Goal: Communication & Community: Answer question/provide support

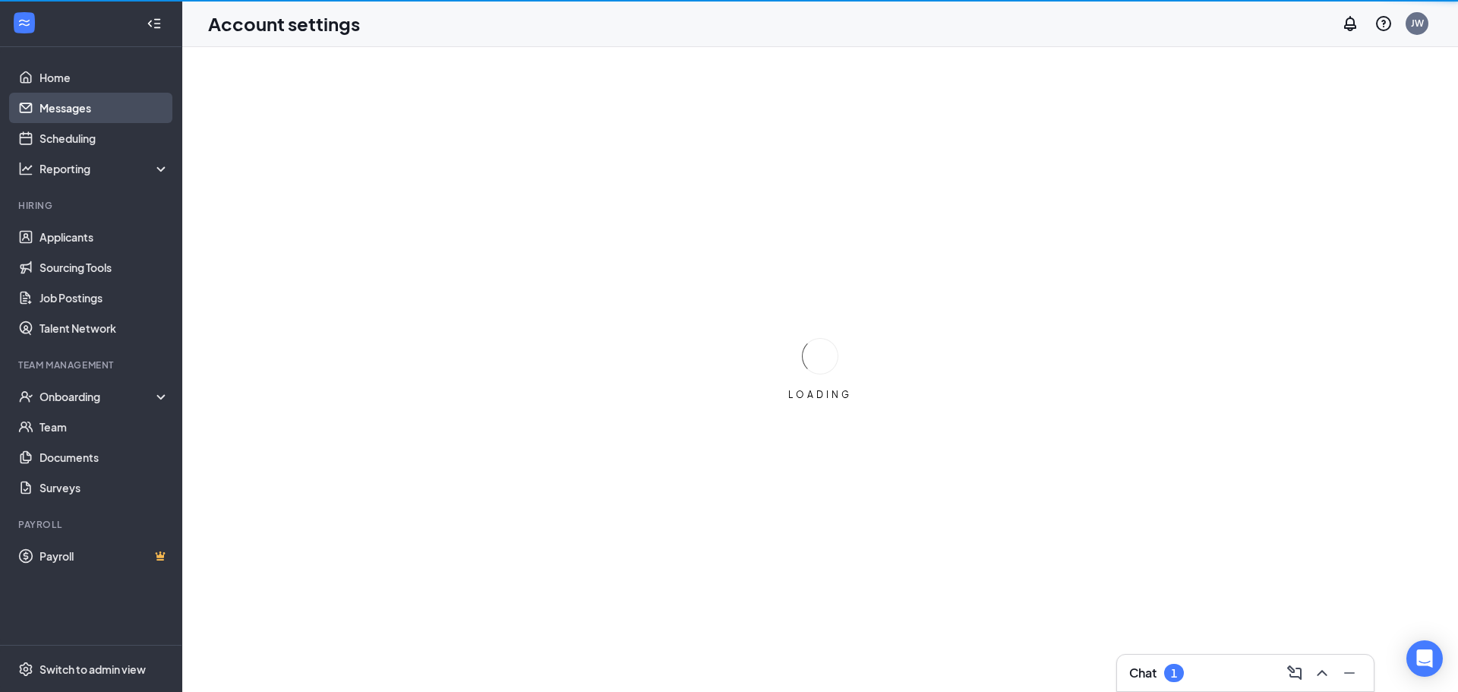
click at [83, 106] on link "Messages" at bounding box center [104, 108] width 130 height 30
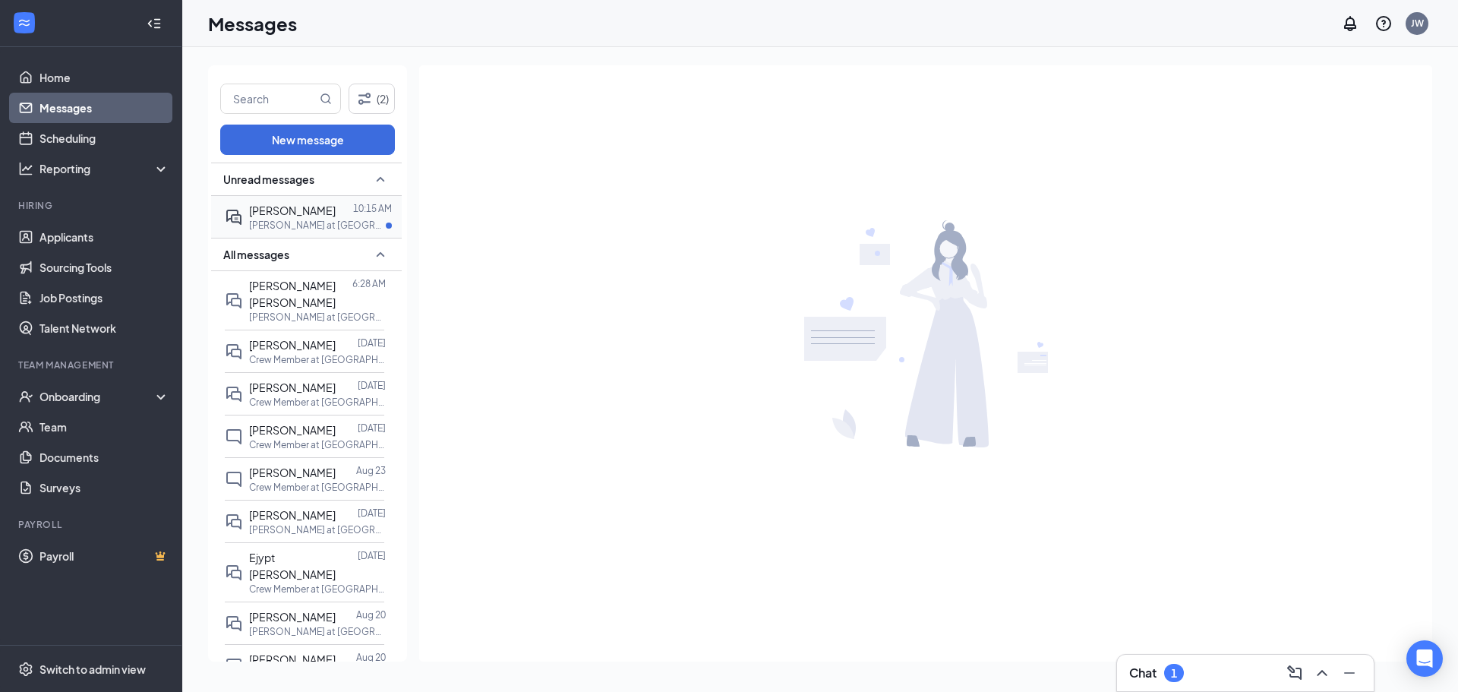
click at [264, 222] on p "[PERSON_NAME] at [GEOGRAPHIC_DATA]" at bounding box center [317, 225] width 137 height 13
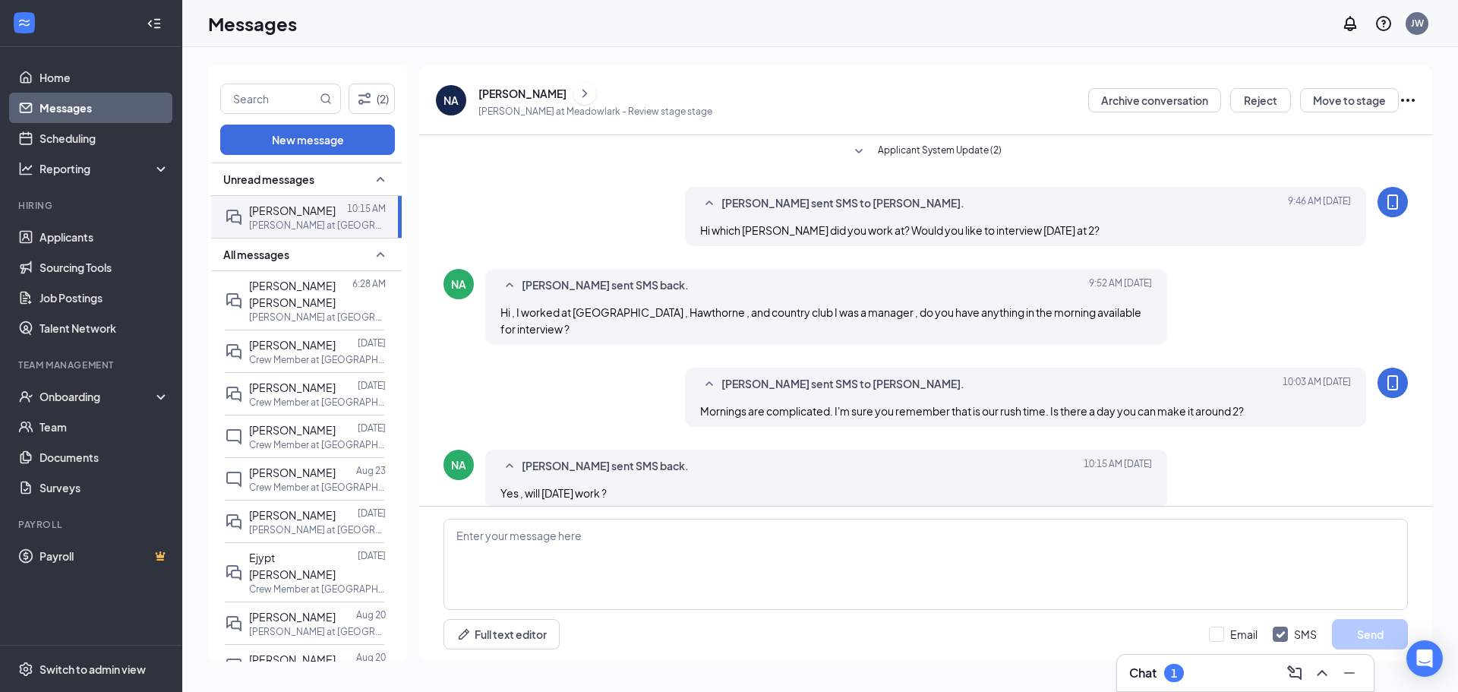
scroll to position [100, 0]
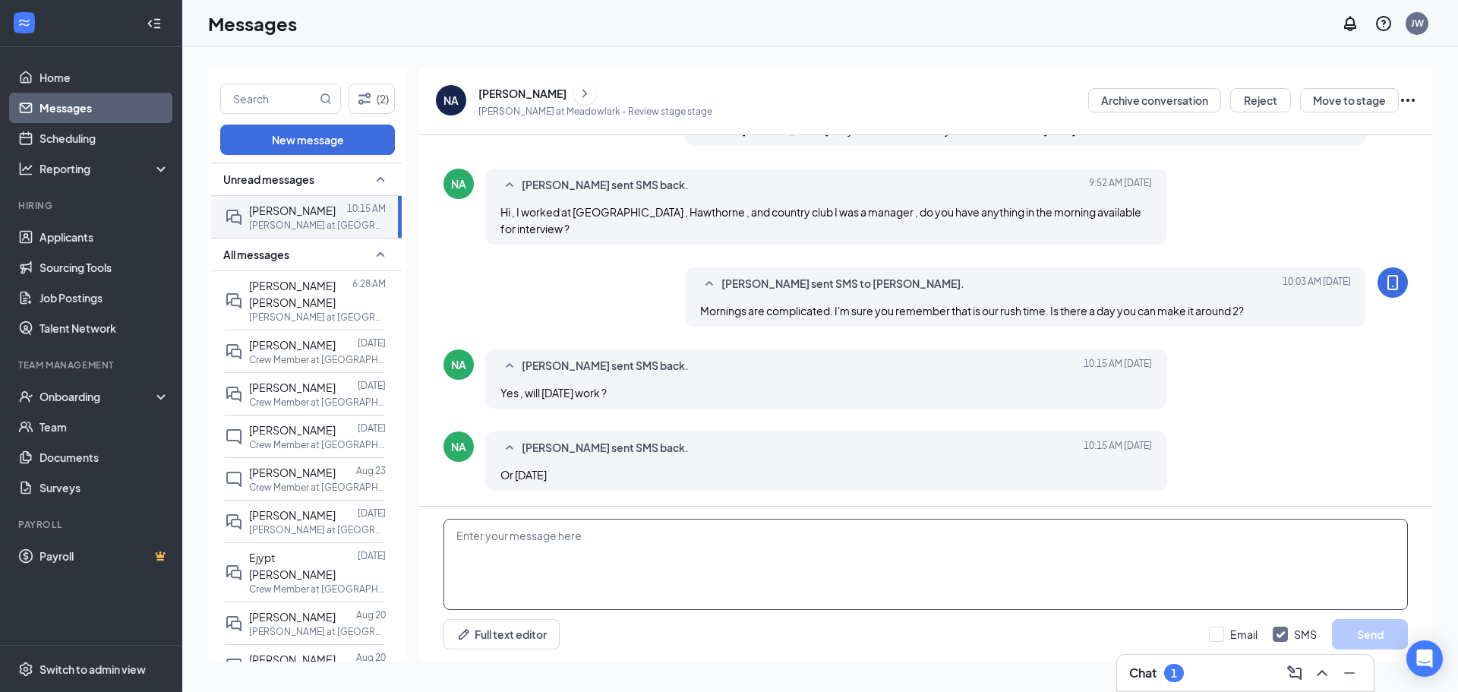
click at [663, 554] on textarea at bounding box center [925, 564] width 964 height 91
type textarea "[DATE] at 2 would be perfect"
click at [1353, 636] on button "Send" at bounding box center [1370, 634] width 76 height 30
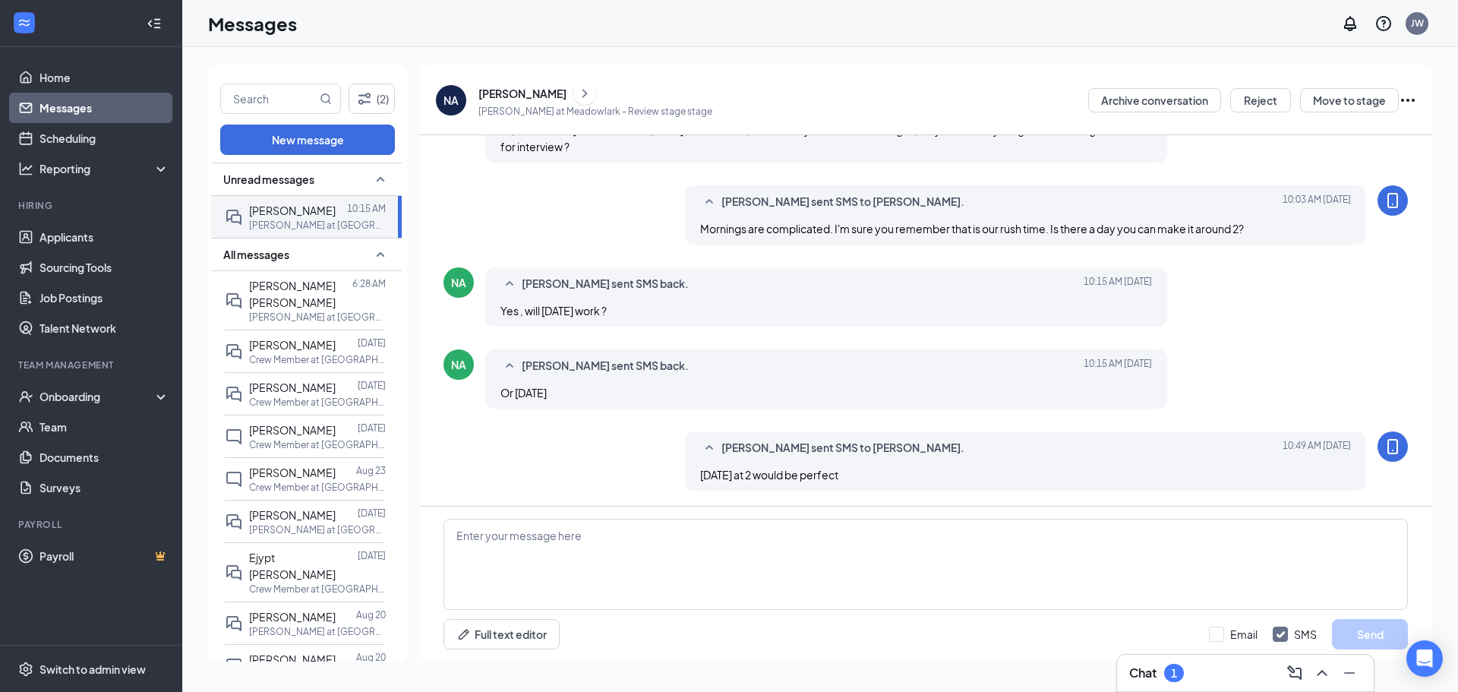
click at [528, 96] on div "[PERSON_NAME]" at bounding box center [522, 93] width 88 height 15
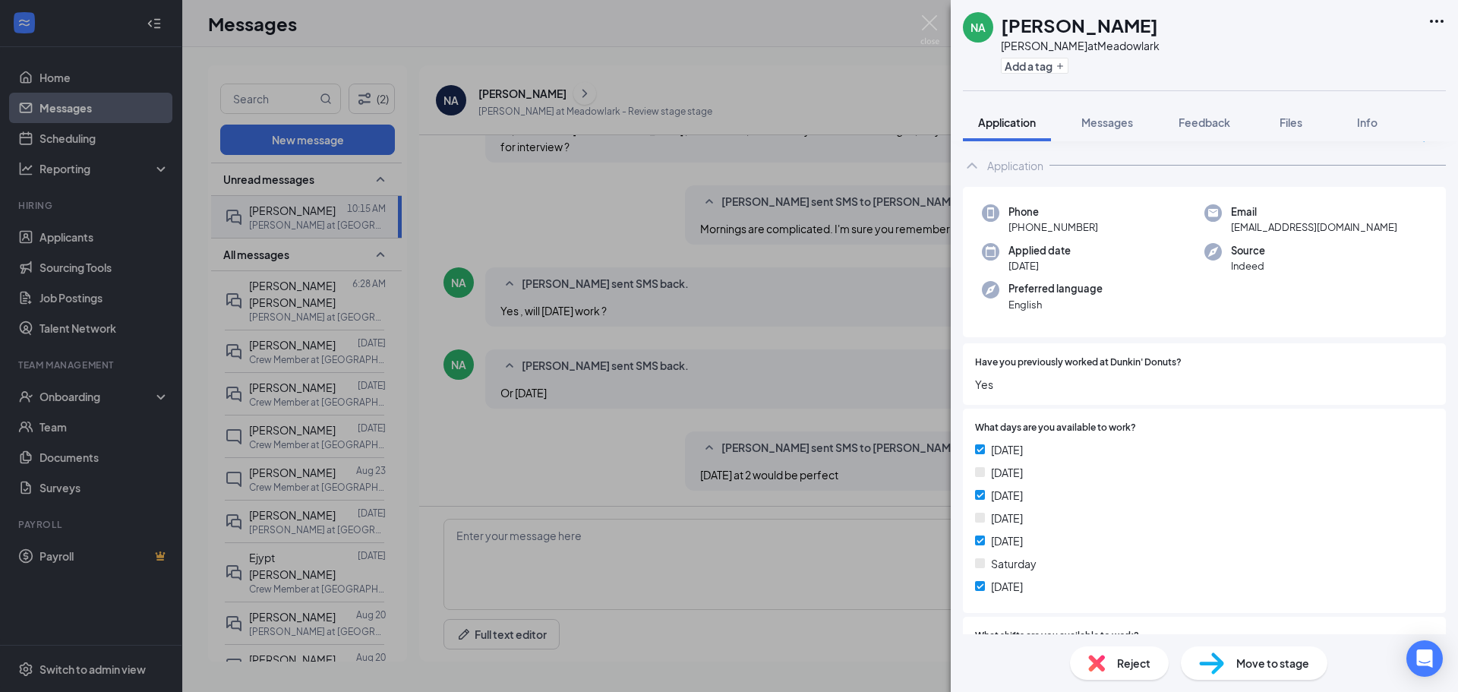
scroll to position [152, 0]
